Goal: Task Accomplishment & Management: Manage account settings

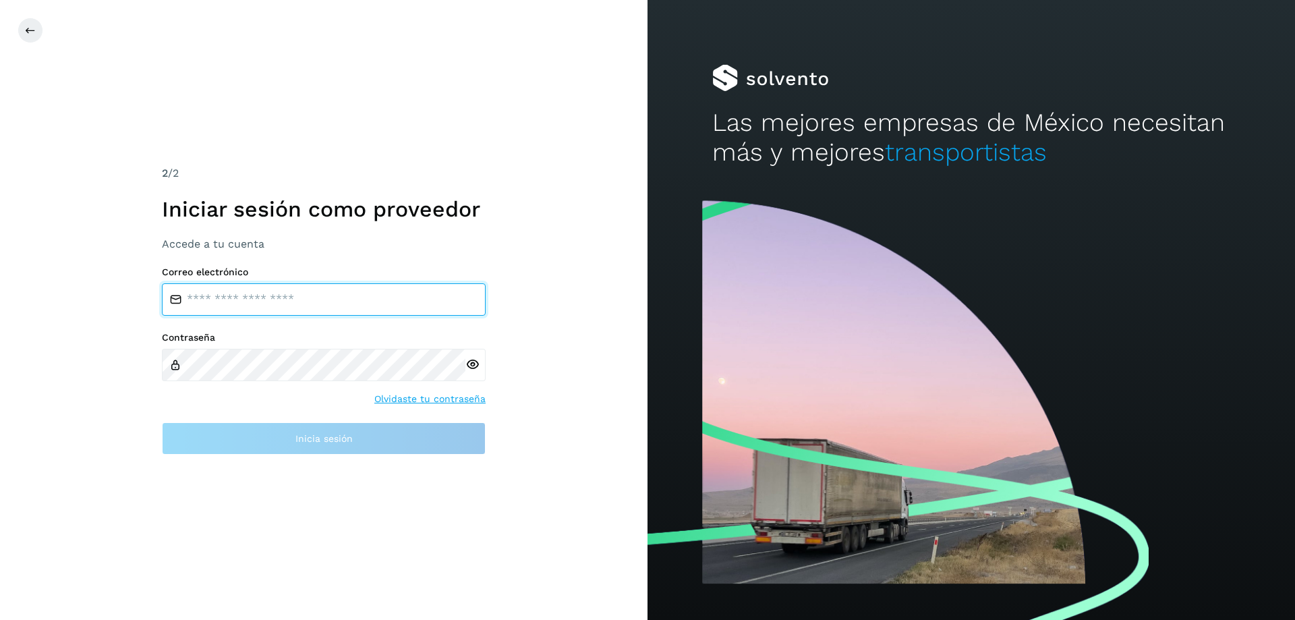
click at [209, 309] on input "email" at bounding box center [324, 299] width 324 height 32
type input "**********"
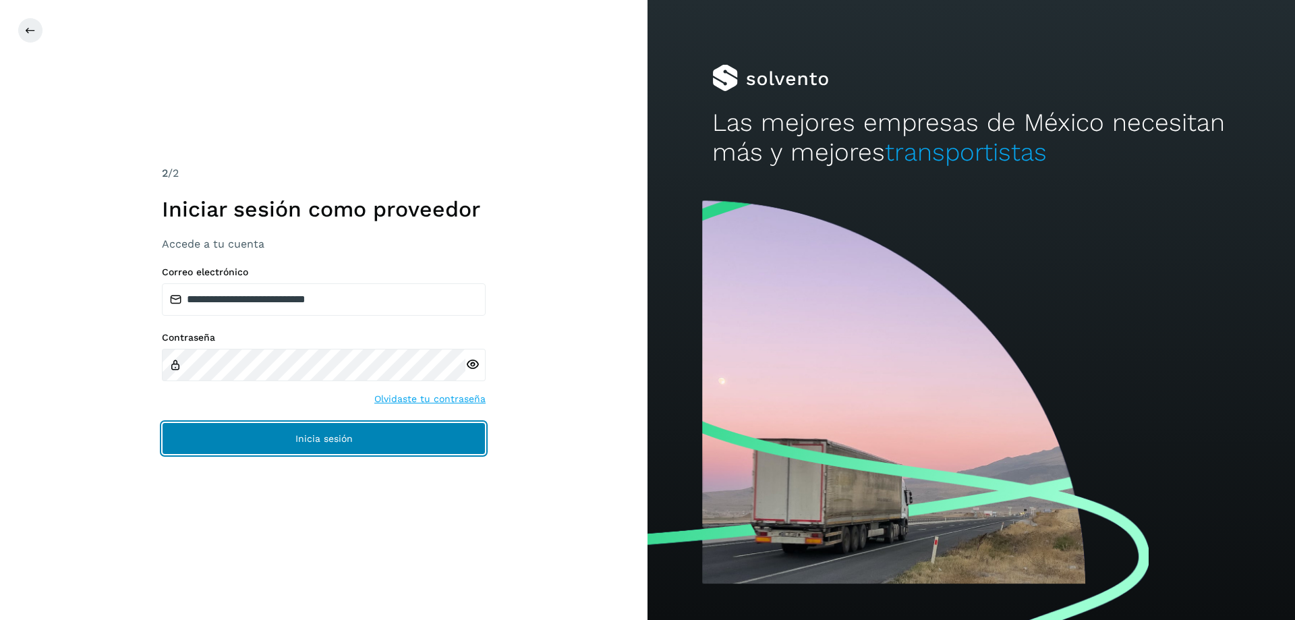
click at [329, 434] on span "Inicia sesión" at bounding box center [323, 438] width 57 height 9
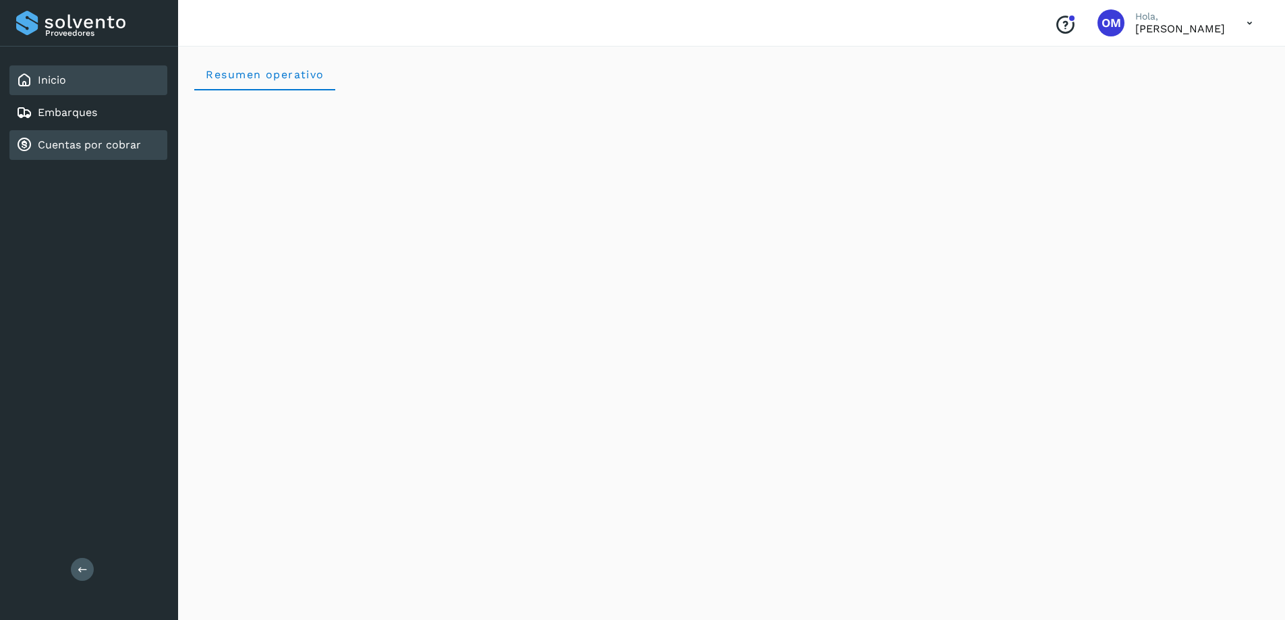
click at [74, 139] on link "Cuentas por cobrar" at bounding box center [89, 144] width 103 height 13
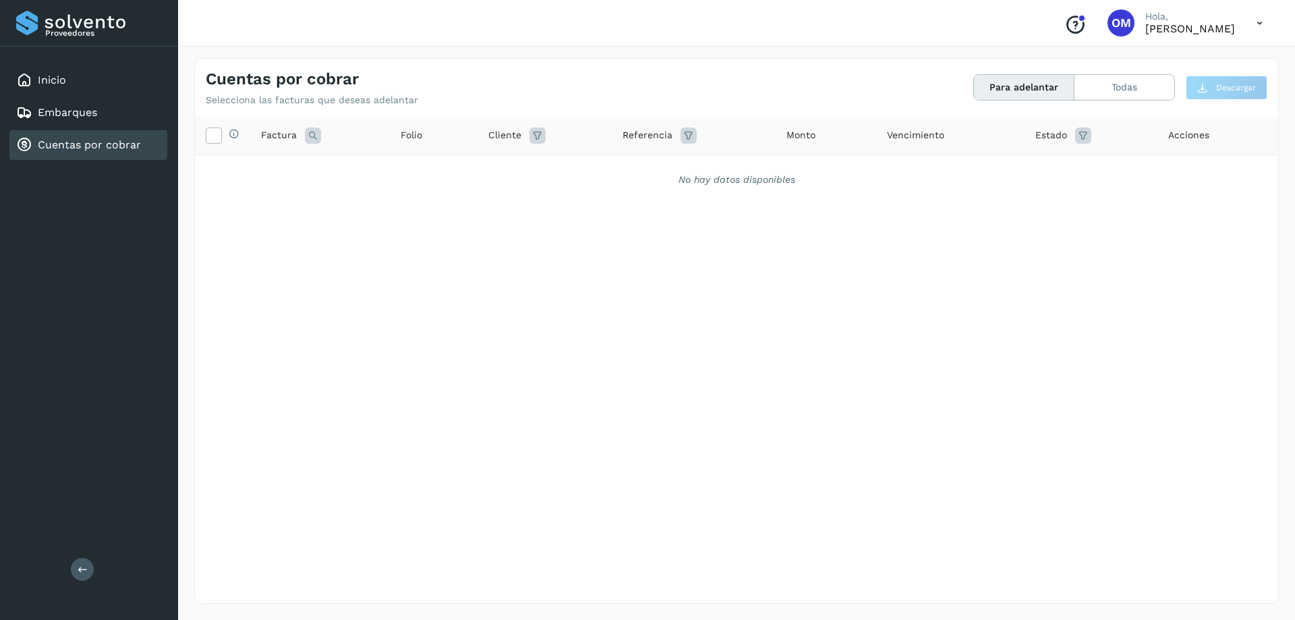
click at [1012, 90] on button "Para adelantar" at bounding box center [1024, 87] width 100 height 25
click at [58, 117] on link "Embarques" at bounding box center [67, 112] width 59 height 13
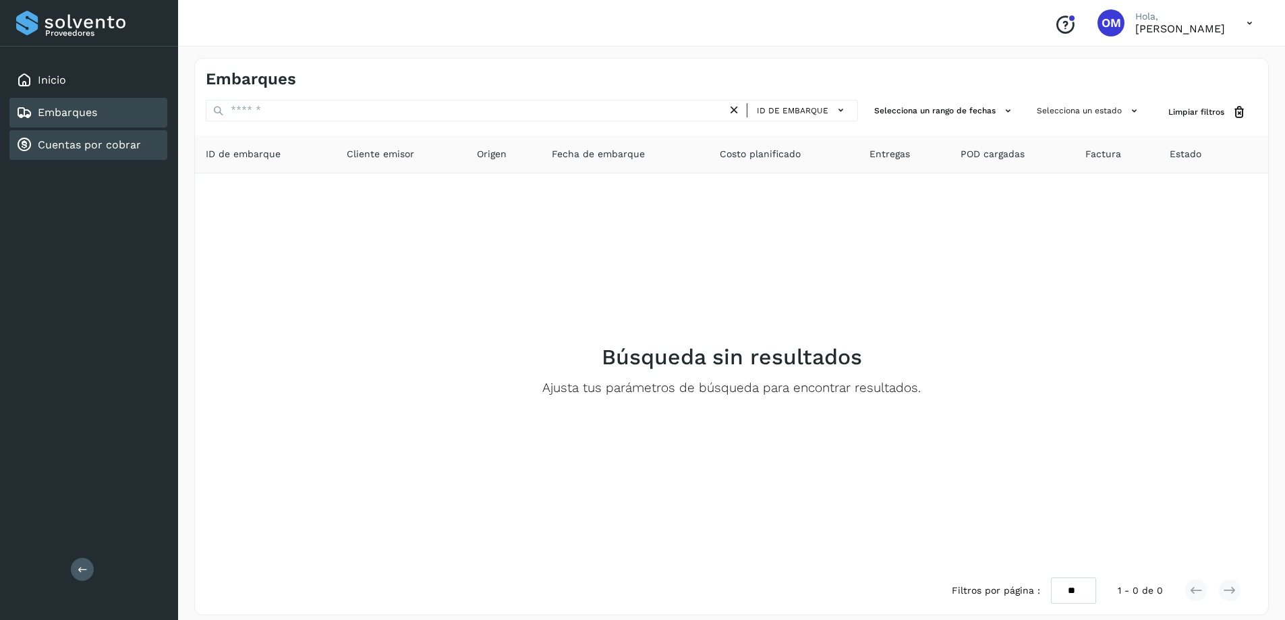
click at [78, 151] on link "Cuentas por cobrar" at bounding box center [89, 144] width 103 height 13
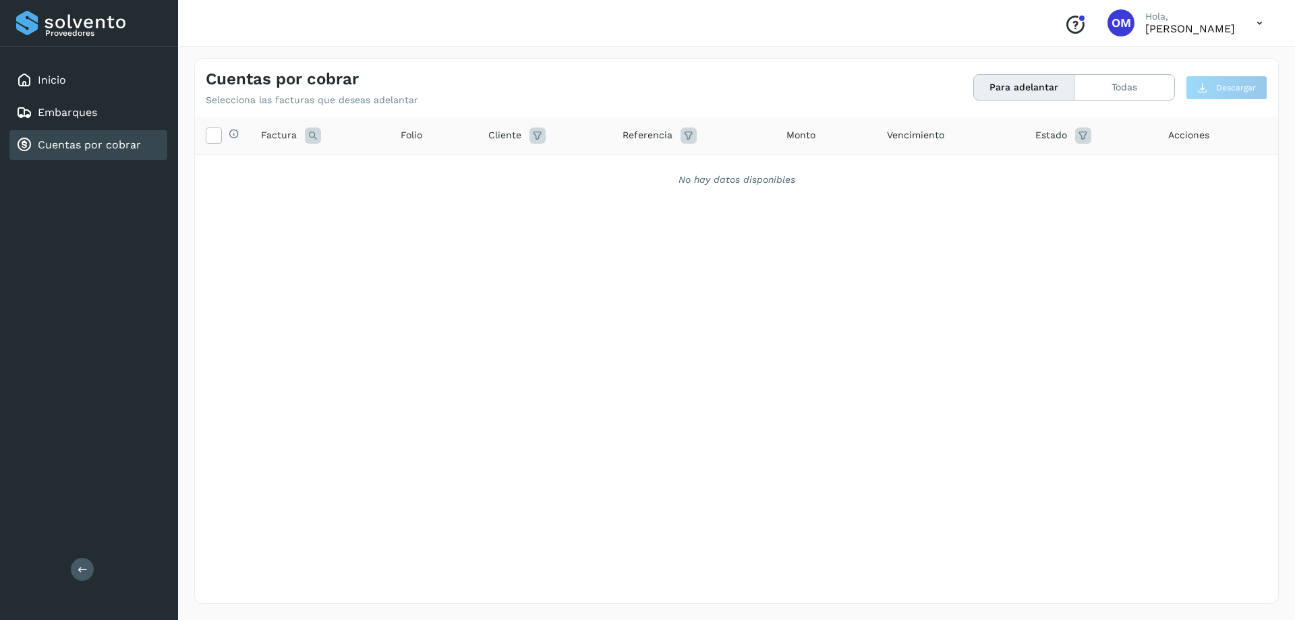
click at [1264, 28] on icon at bounding box center [1260, 23] width 28 height 28
click at [1172, 69] on div "Cerrar sesión" at bounding box center [1192, 61] width 161 height 26
